Goal: Task Accomplishment & Management: Use online tool/utility

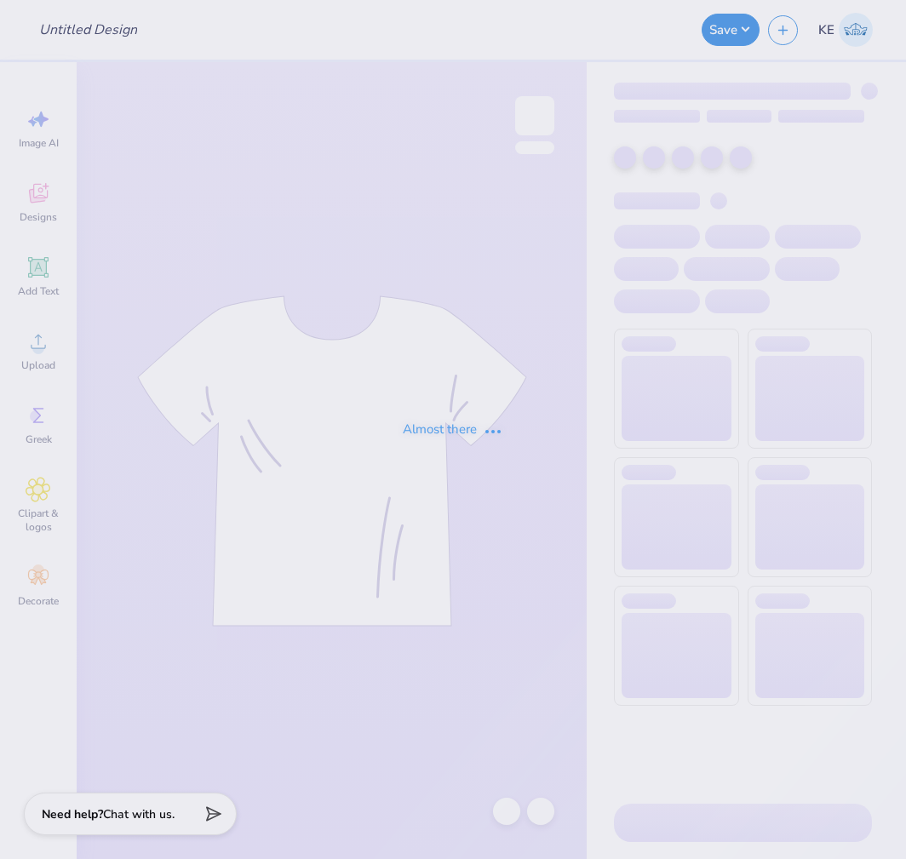
type input "G Phi [US_STATE] Crewneck"
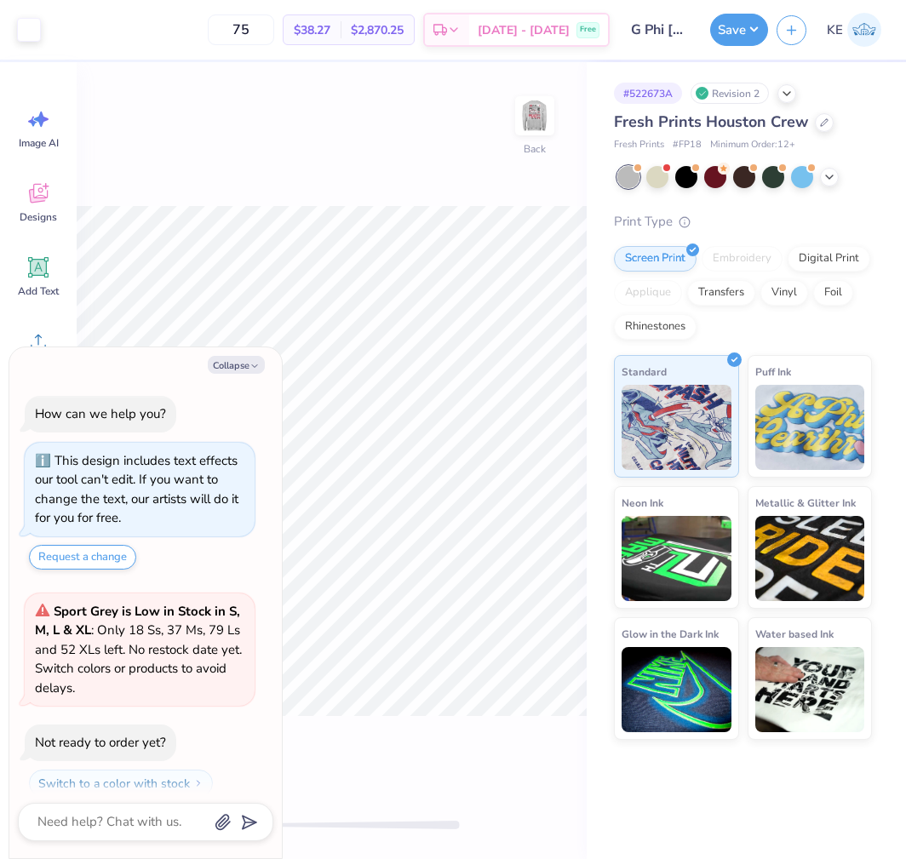
scroll to position [49, 0]
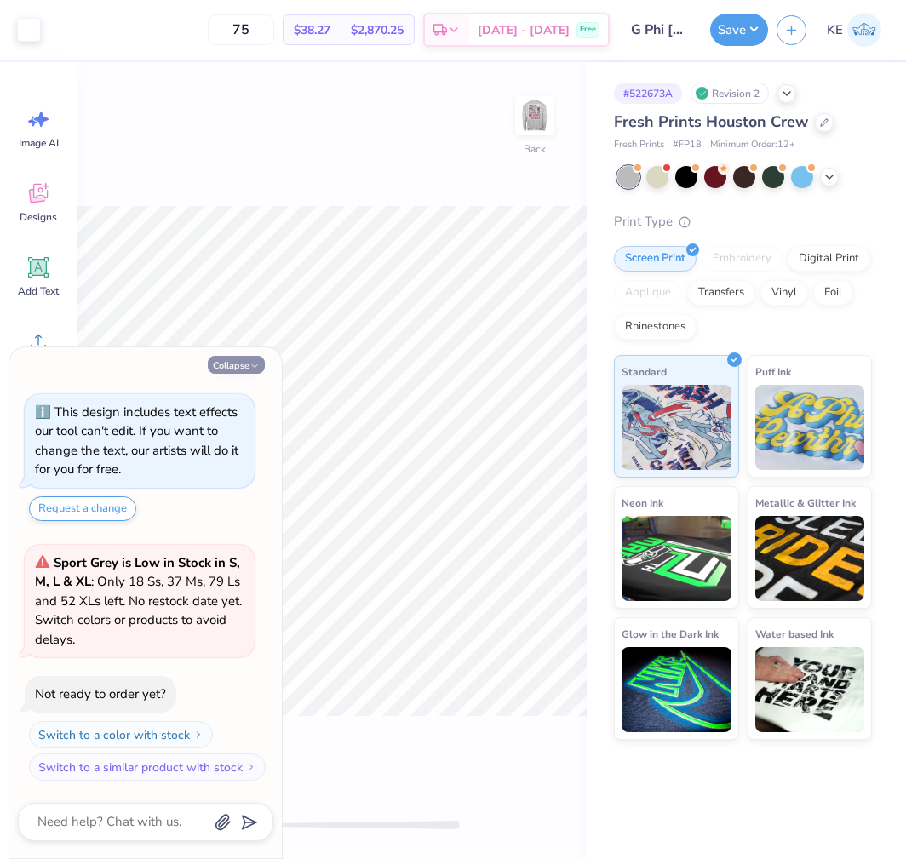
click at [236, 364] on button "Collapse" at bounding box center [236, 365] width 57 height 18
type textarea "x"
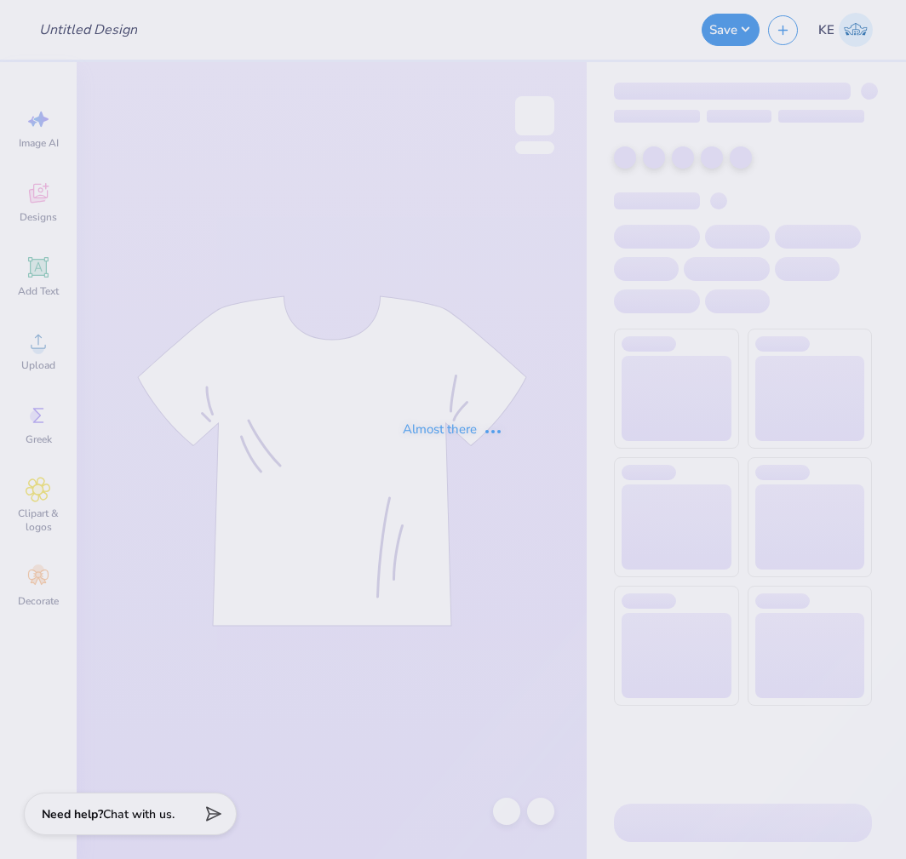
type input "G Phi [US_STATE] Crewneck"
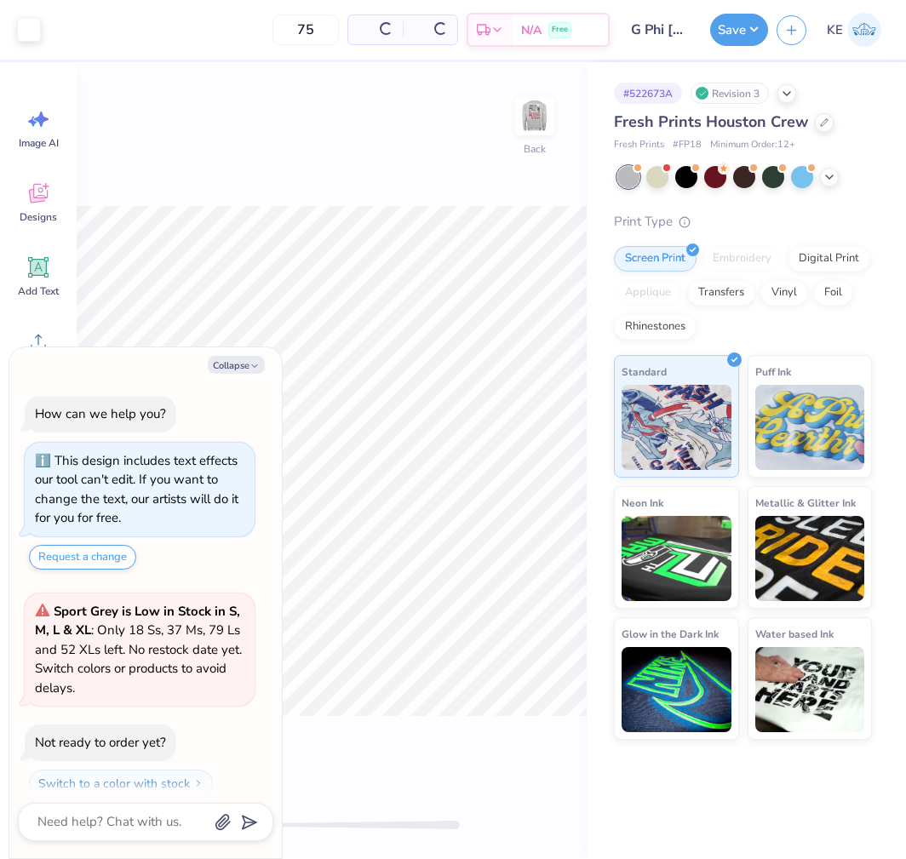
scroll to position [49, 0]
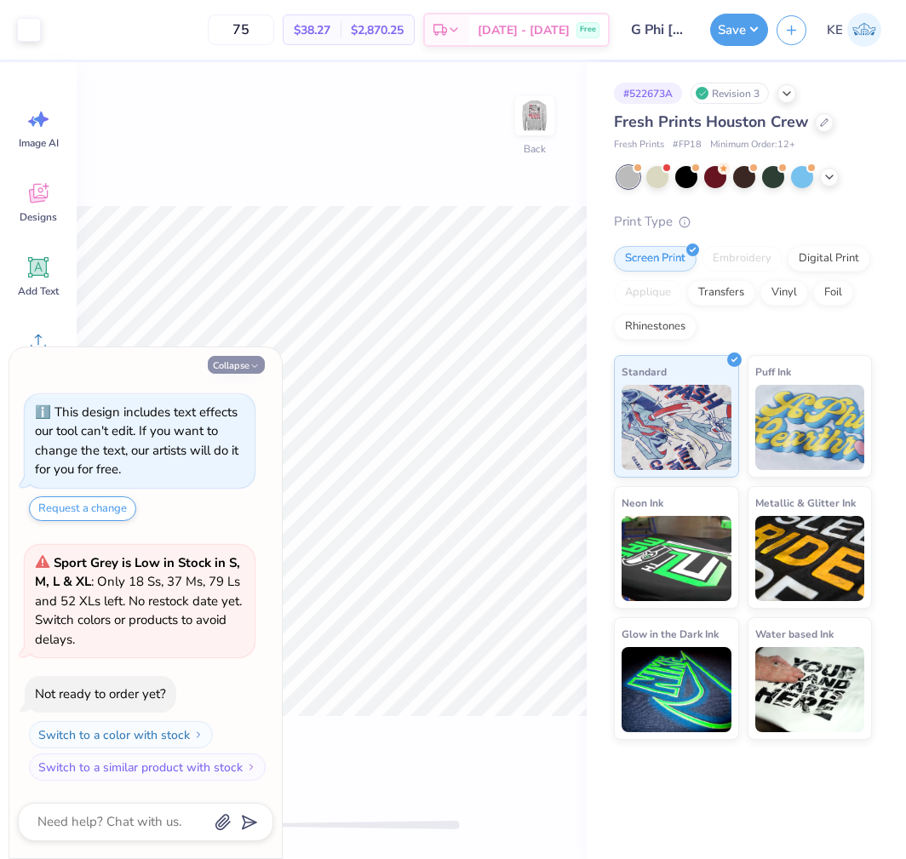
click at [231, 364] on button "Collapse" at bounding box center [236, 365] width 57 height 18
type textarea "x"
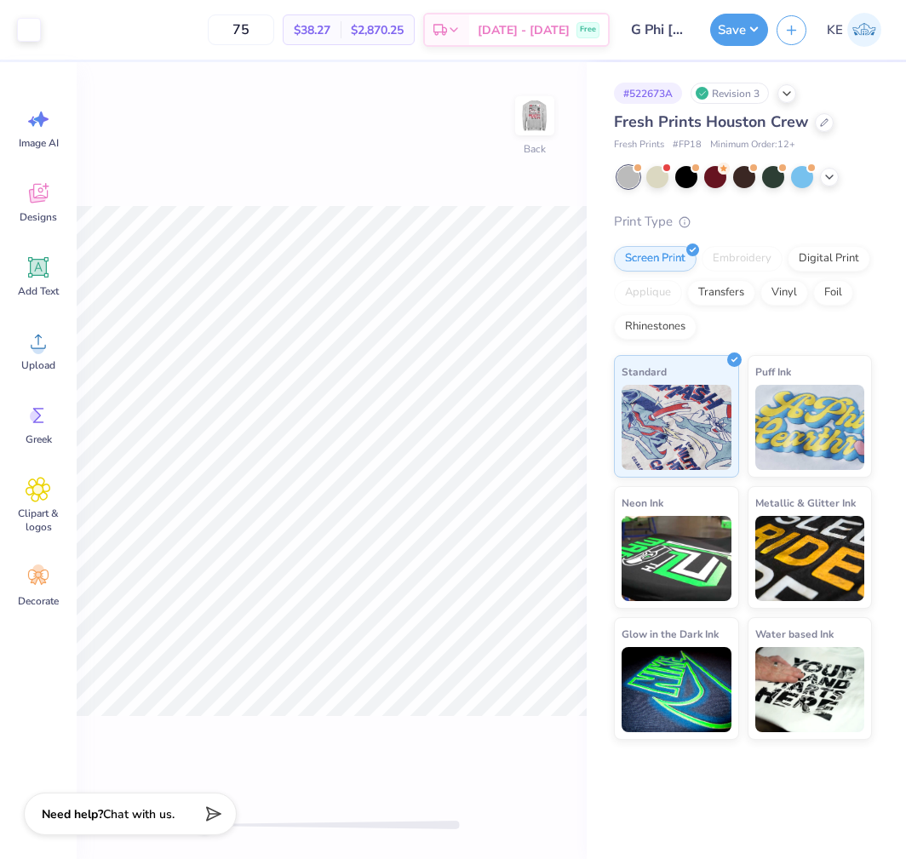
click at [188, 34] on div "75 $38.27 Per Item $2,870.25 Total Est. Delivery Oct 6 - 9 Free" at bounding box center [329, 30] width 560 height 60
click at [540, 129] on img at bounding box center [535, 116] width 68 height 68
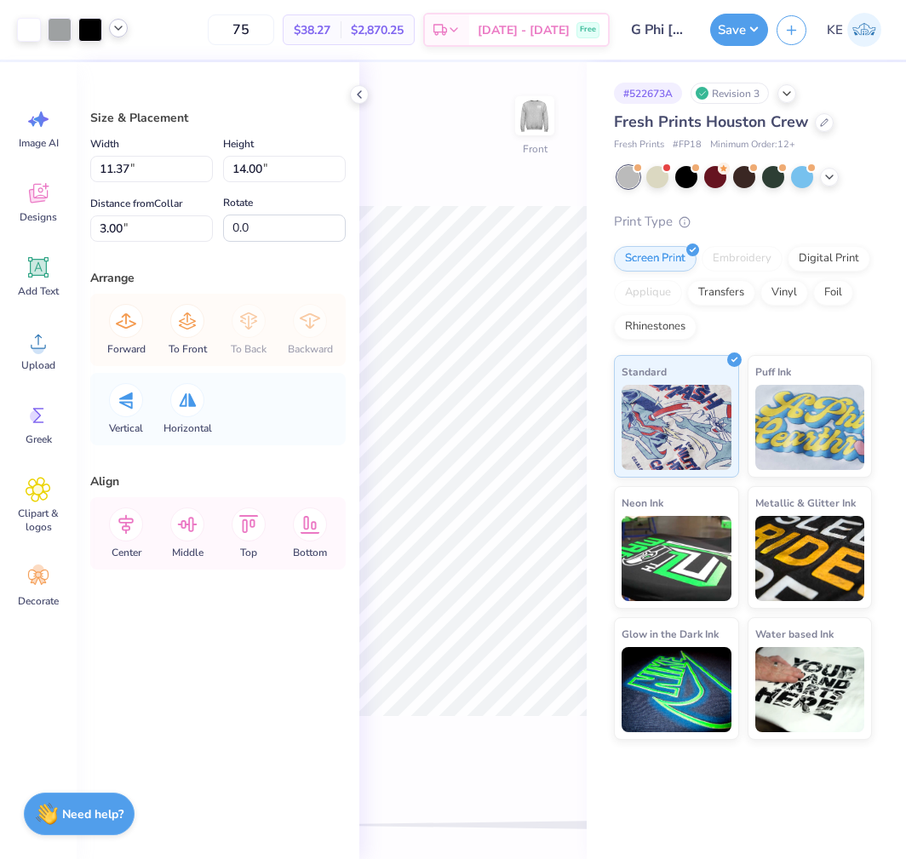
click at [116, 31] on icon at bounding box center [119, 28] width 14 height 14
click at [363, 95] on icon at bounding box center [360, 95] width 14 height 14
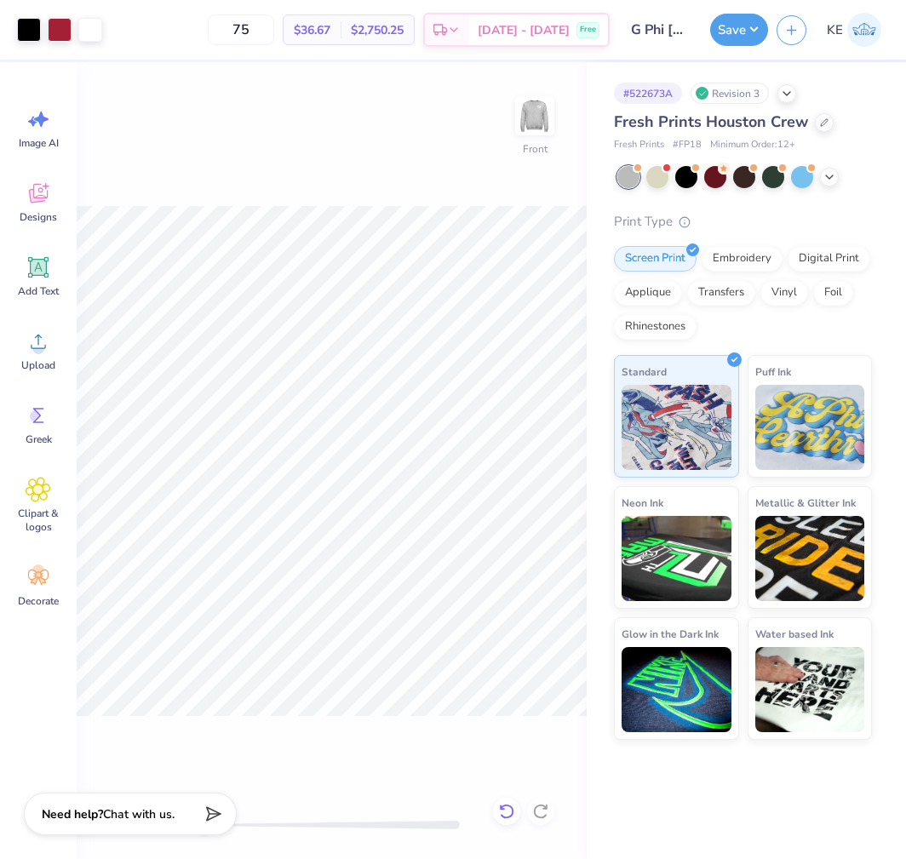
click at [505, 815] on icon at bounding box center [506, 811] width 17 height 17
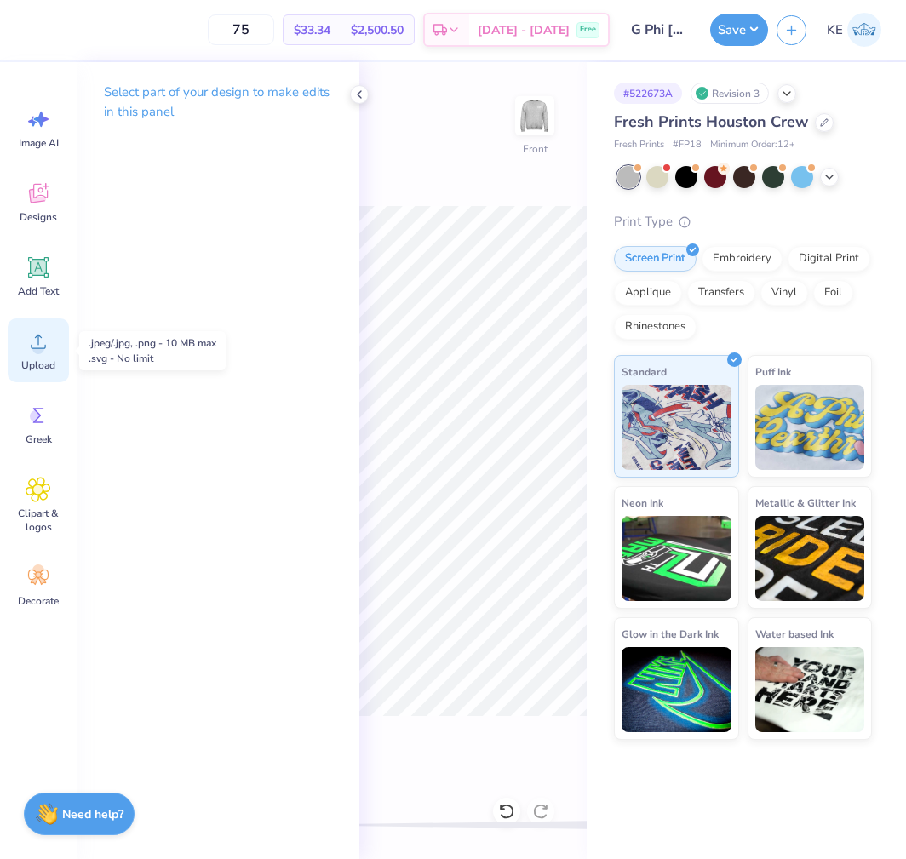
click at [37, 348] on icon at bounding box center [38, 342] width 15 height 14
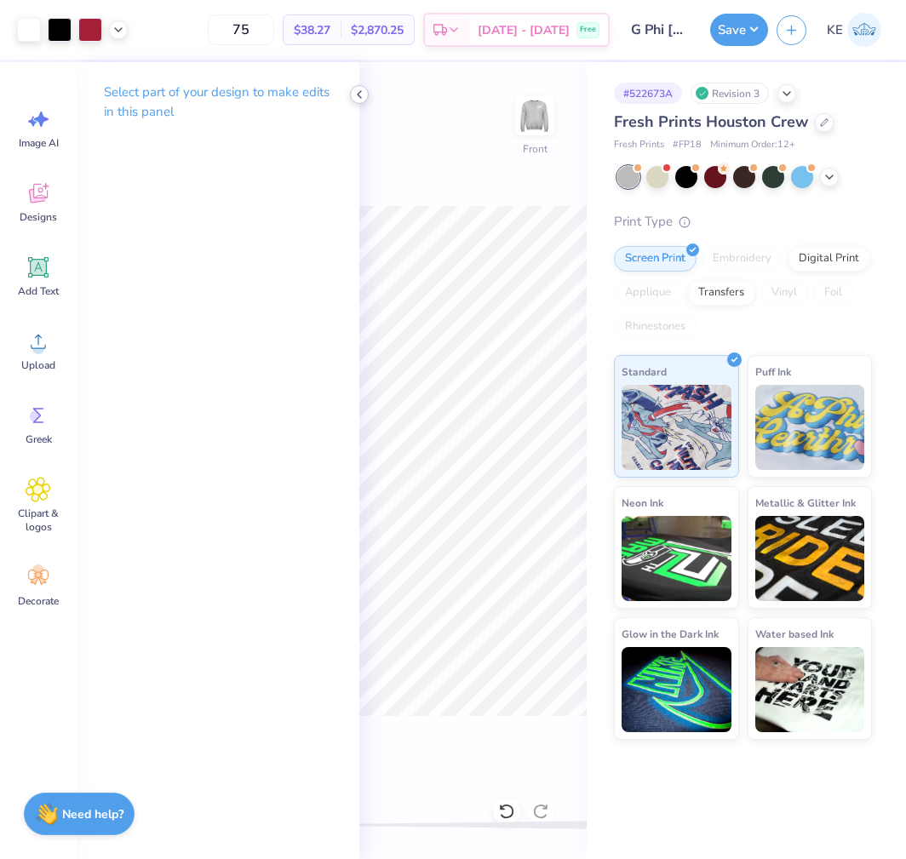
drag, startPoint x: 358, startPoint y: 89, endPoint x: 358, endPoint y: 99, distance: 9.4
click at [358, 89] on icon at bounding box center [360, 95] width 14 height 14
click at [18, 362] on div "Upload" at bounding box center [38, 350] width 61 height 64
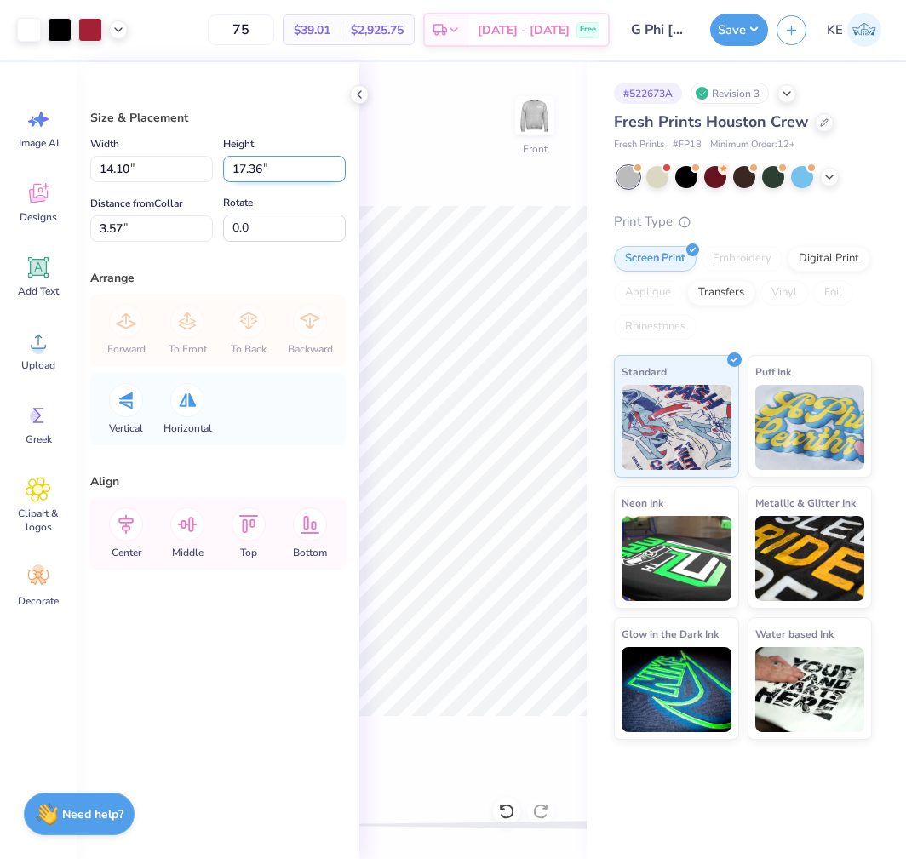
click at [250, 170] on input "17.36" at bounding box center [284, 169] width 123 height 26
type input "15"
type input "12.18"
type input "15.00"
type input "4.75"
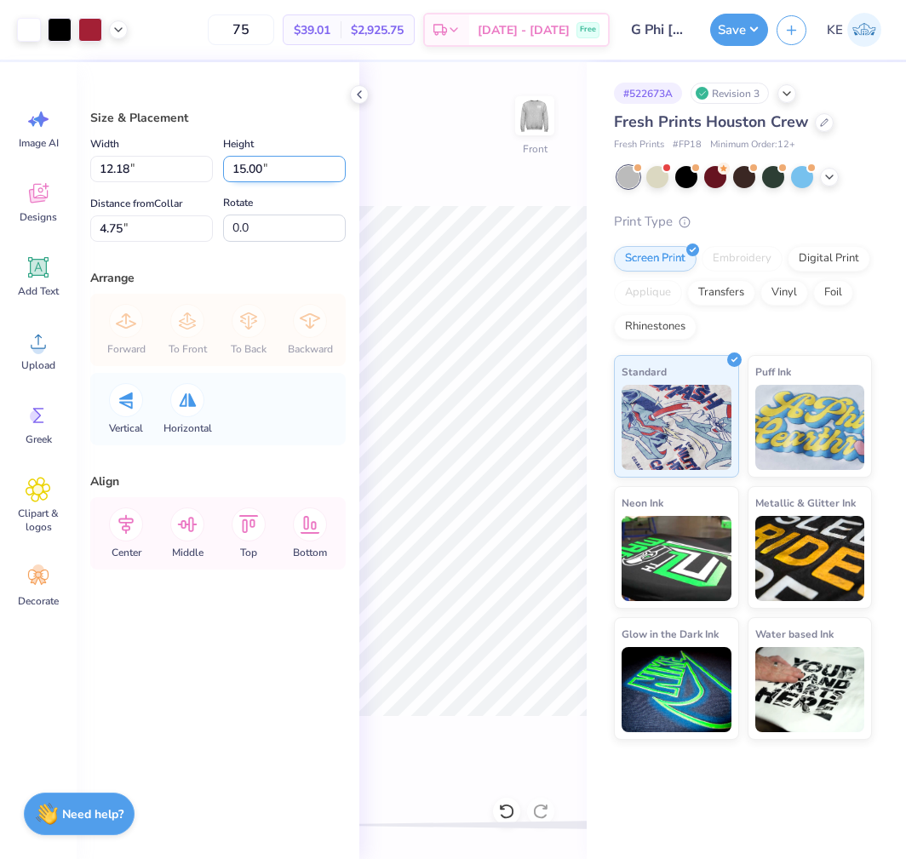
click at [238, 172] on input "15.00" at bounding box center [284, 169] width 123 height 26
type input "14"
click at [119, 27] on icon at bounding box center [119, 28] width 14 height 14
type input "11.37"
type input "14.00"
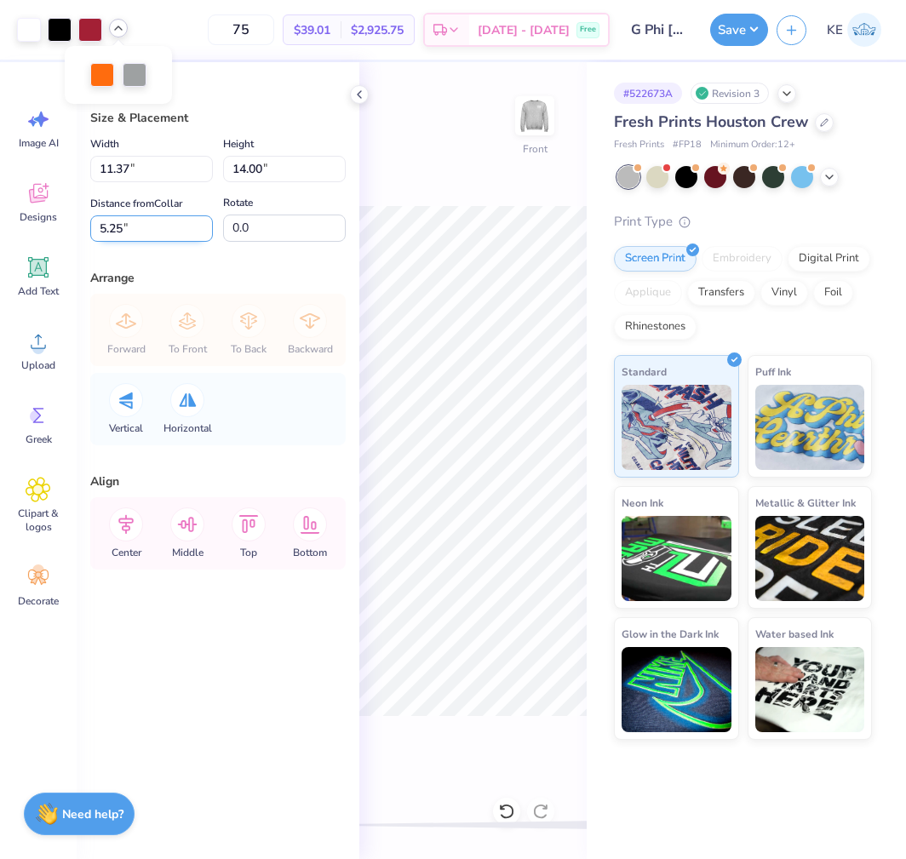
click at [140, 230] on input "5.25" at bounding box center [151, 228] width 123 height 26
type input "3"
click at [118, 31] on icon at bounding box center [119, 28] width 14 height 14
click at [753, 35] on button "Save" at bounding box center [739, 27] width 58 height 32
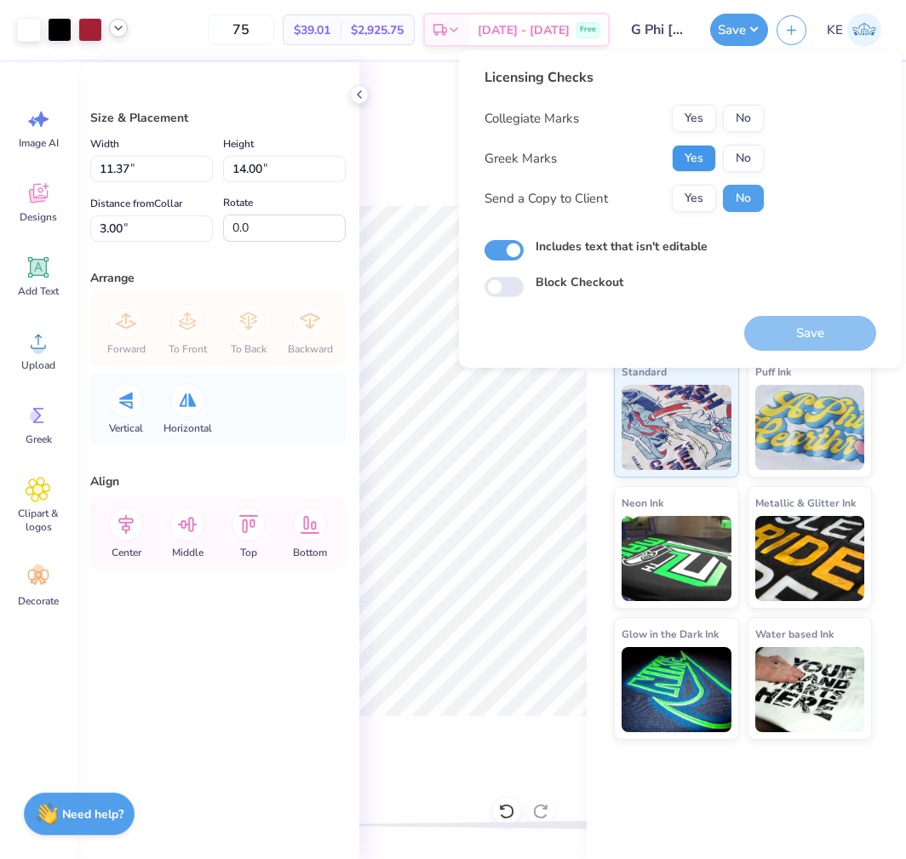
click at [697, 155] on button "Yes" at bounding box center [694, 158] width 44 height 27
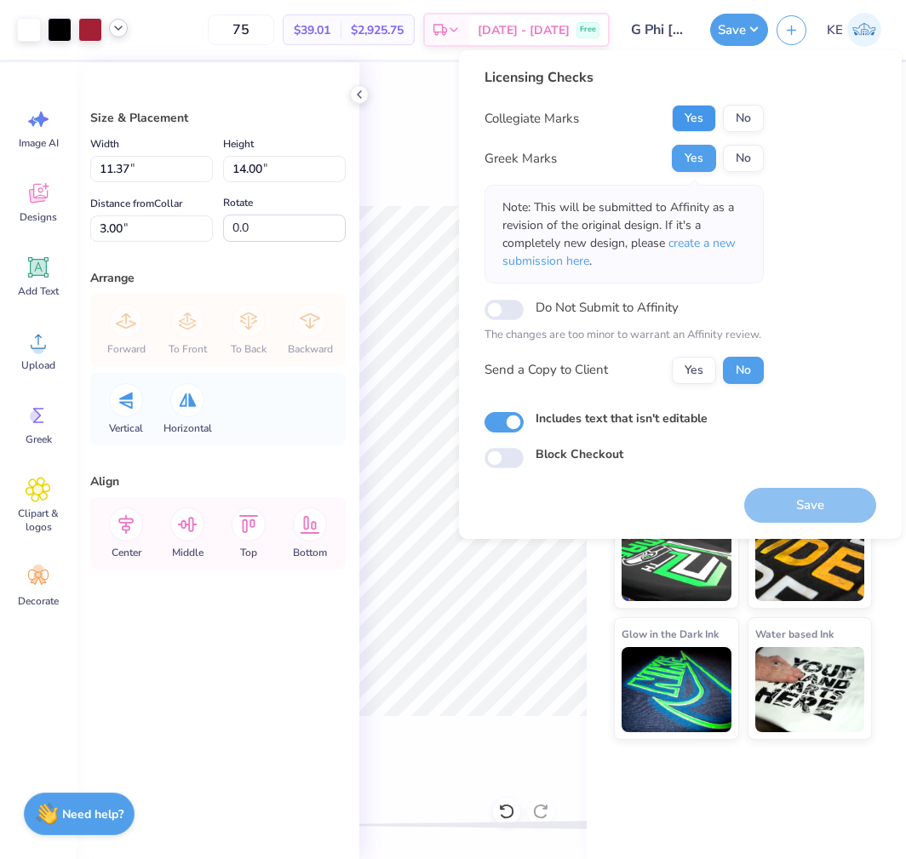
click at [699, 112] on button "Yes" at bounding box center [694, 118] width 44 height 27
click at [827, 510] on button "Save" at bounding box center [810, 505] width 132 height 35
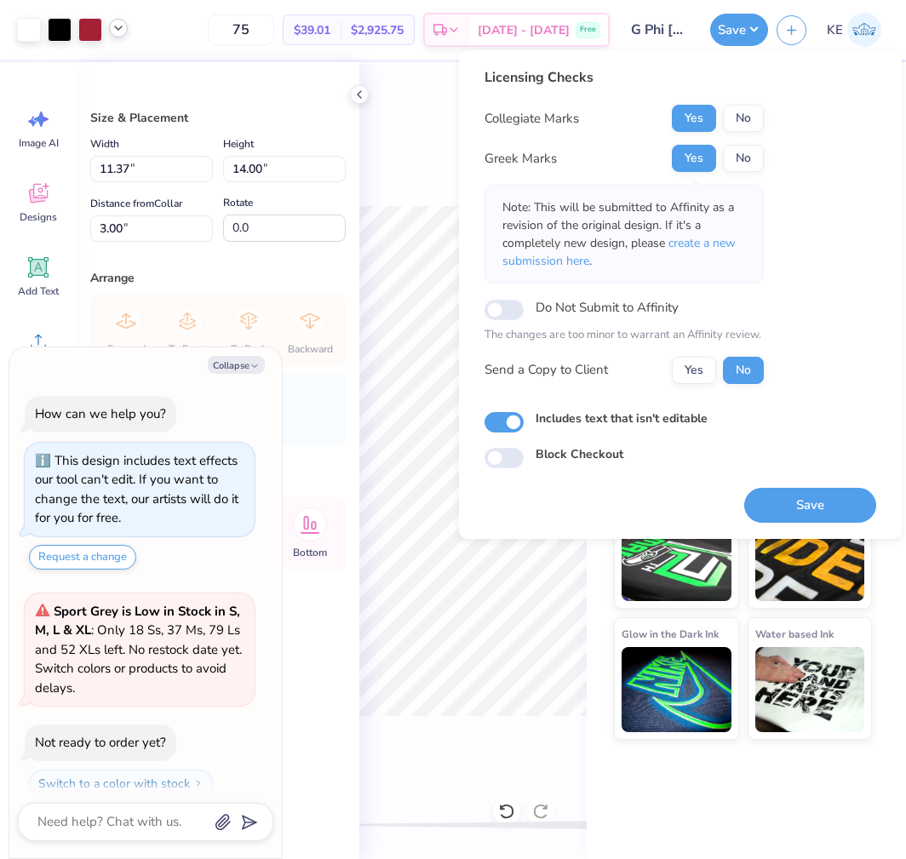
scroll to position [114, 0]
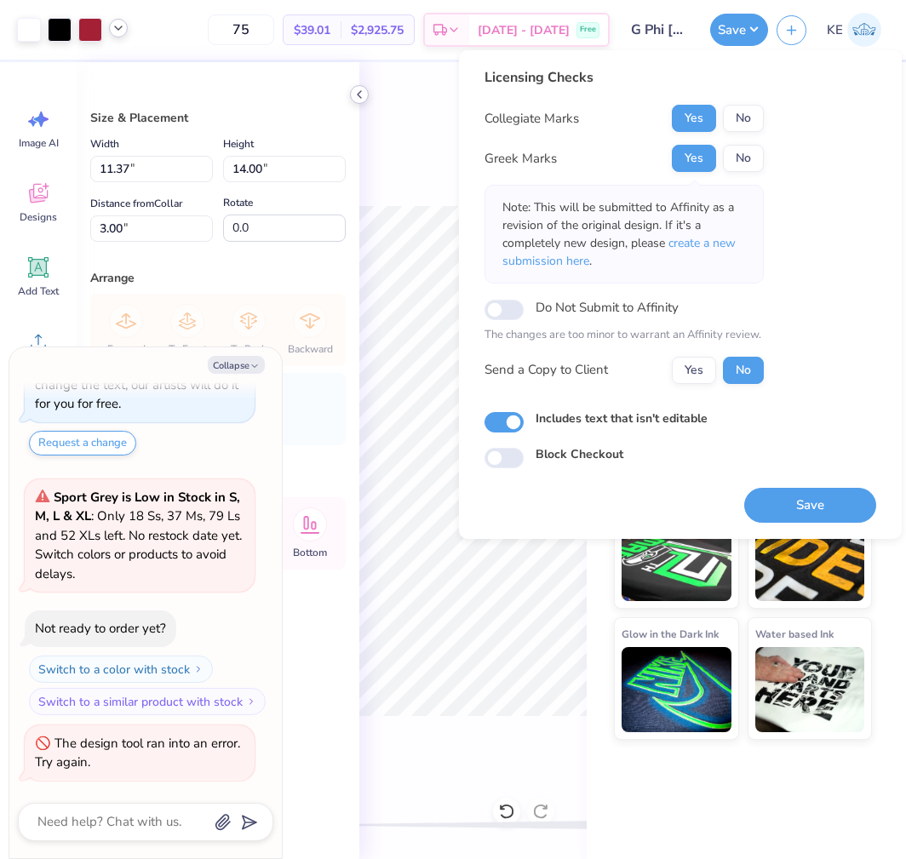
click at [359, 90] on icon at bounding box center [360, 95] width 14 height 14
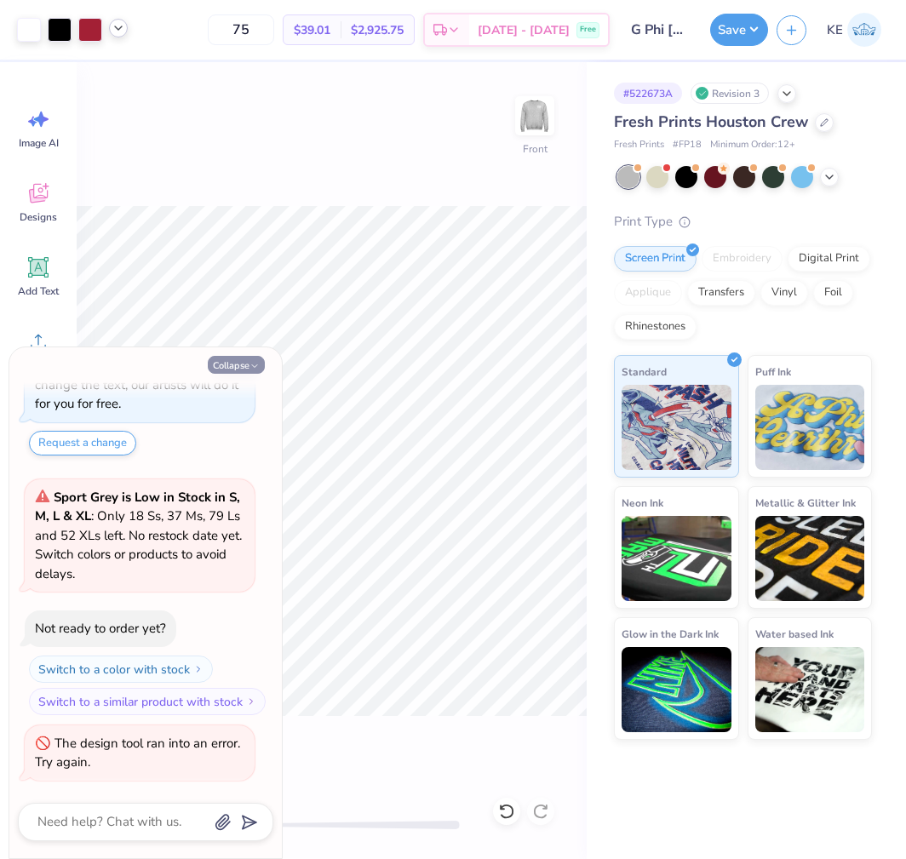
click at [230, 368] on button "Collapse" at bounding box center [236, 365] width 57 height 18
type textarea "x"
